Goal: Task Accomplishment & Management: Manage account settings

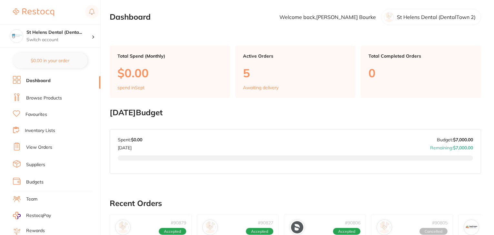
click at [46, 147] on link "View Orders" at bounding box center [39, 147] width 26 height 6
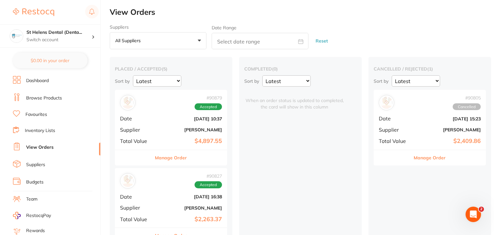
click at [164, 158] on button "Manage Order" at bounding box center [171, 157] width 32 height 15
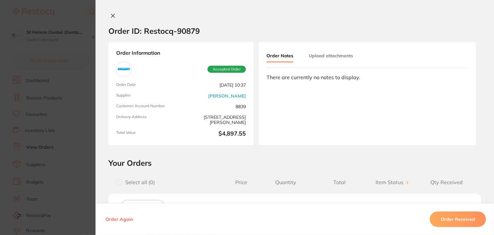
click at [110, 16] on icon at bounding box center [112, 15] width 5 height 5
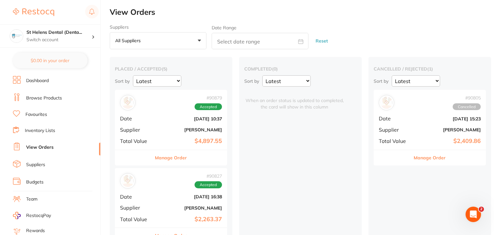
click at [411, 129] on div "# 90805 Cancelled Date [DATE] 15:23 Supplier [PERSON_NAME] Total Value $2,409.86" at bounding box center [429, 120] width 112 height 60
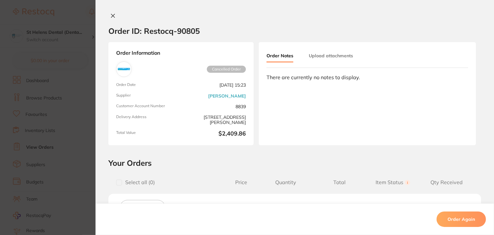
click at [110, 16] on icon at bounding box center [112, 15] width 5 height 5
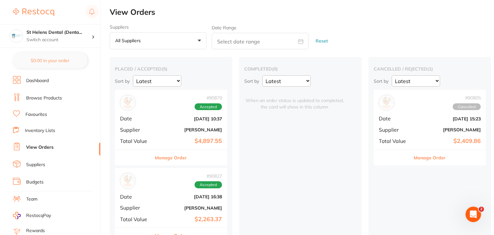
click at [175, 141] on b "$4,897.55" at bounding box center [189, 141] width 64 height 7
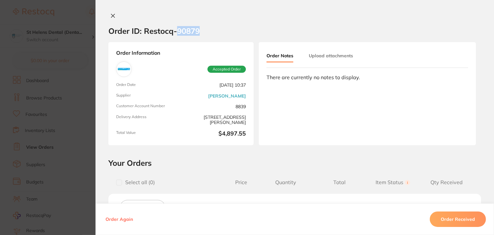
drag, startPoint x: 203, startPoint y: 31, endPoint x: 176, endPoint y: 31, distance: 27.1
click at [176, 31] on section "Order ID: Restocq- 90879" at bounding box center [294, 31] width 398 height 23
copy h2 "90879"
click at [111, 16] on icon at bounding box center [113, 16] width 4 height 4
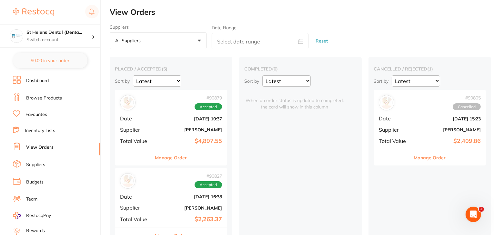
click at [164, 121] on b "[DATE] 10:37" at bounding box center [189, 118] width 64 height 5
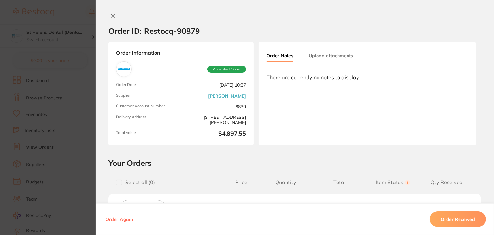
click at [111, 17] on icon at bounding box center [113, 16] width 4 height 4
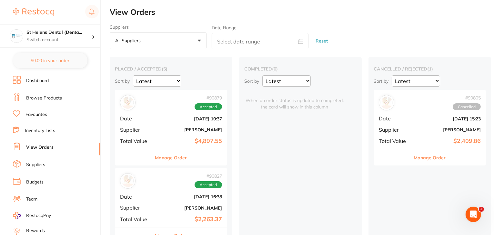
click at [171, 161] on button "Manage Order" at bounding box center [171, 157] width 32 height 15
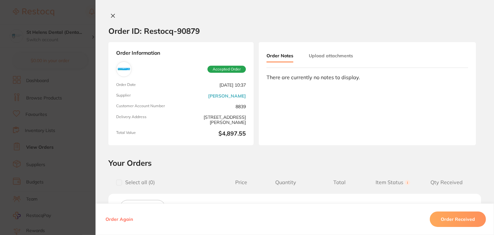
click at [114, 15] on button at bounding box center [112, 16] width 9 height 7
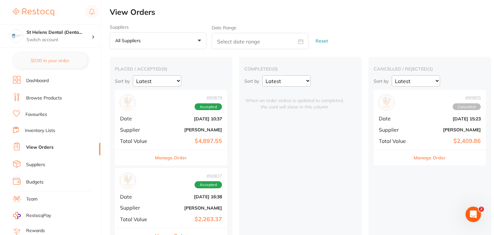
click at [426, 157] on button "Manage Order" at bounding box center [430, 157] width 32 height 15
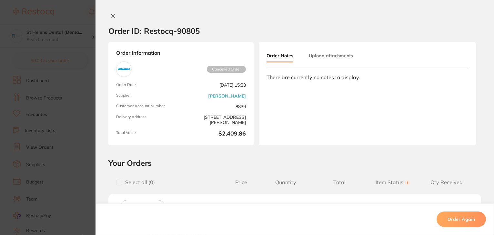
click at [111, 15] on icon at bounding box center [112, 15] width 5 height 5
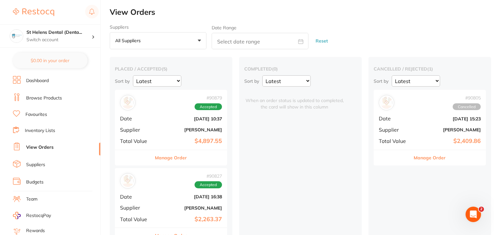
click at [41, 83] on link "Dashboard" at bounding box center [37, 81] width 23 height 6
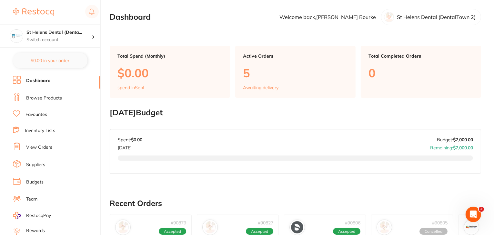
click at [49, 97] on link "Browse Products" at bounding box center [44, 98] width 36 height 6
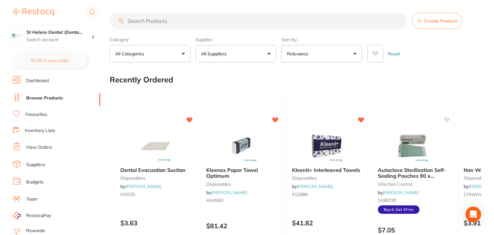
click at [35, 147] on link "View Orders" at bounding box center [39, 147] width 26 height 6
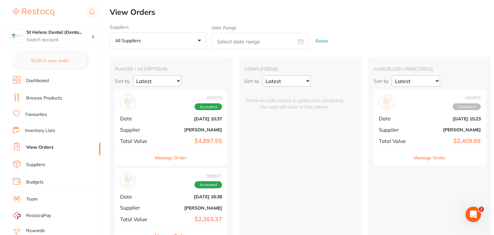
click at [167, 159] on button "Manage Order" at bounding box center [171, 157] width 32 height 15
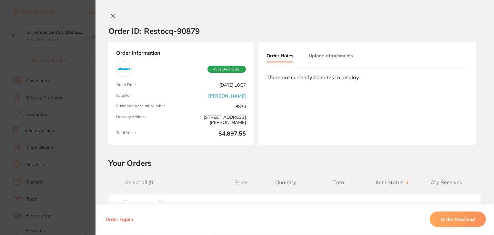
click at [112, 12] on div "Order ID: Restocq- 90879 Order Information Accepted Order Order Date [DATE] 10:…" at bounding box center [294, 117] width 398 height 235
click at [112, 14] on icon at bounding box center [112, 15] width 5 height 5
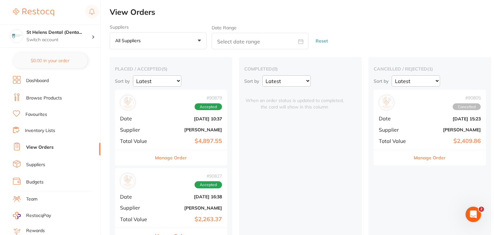
click at [433, 158] on button "Manage Order" at bounding box center [430, 157] width 32 height 15
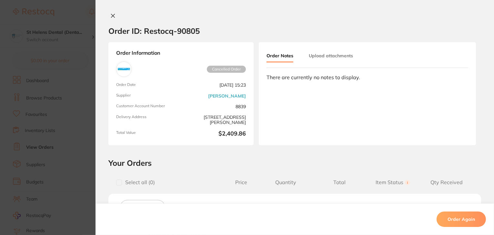
click at [110, 16] on icon at bounding box center [112, 15] width 5 height 5
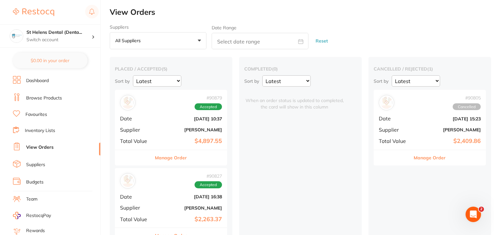
click at [167, 156] on button "Manage Order" at bounding box center [171, 157] width 32 height 15
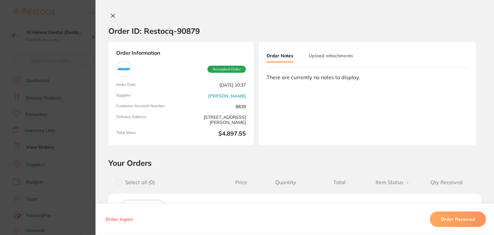
click at [110, 17] on icon at bounding box center [112, 15] width 5 height 5
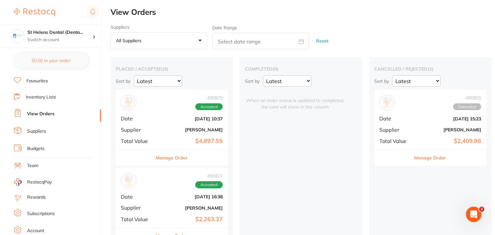
scroll to position [65, 0]
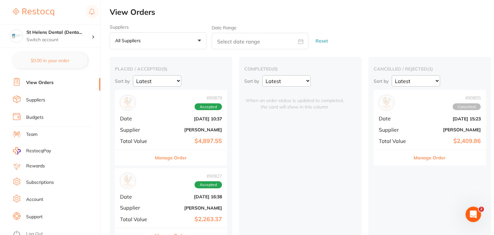
click at [37, 231] on link "Log Out" at bounding box center [34, 234] width 17 height 6
